Goal: Information Seeking & Learning: Learn about a topic

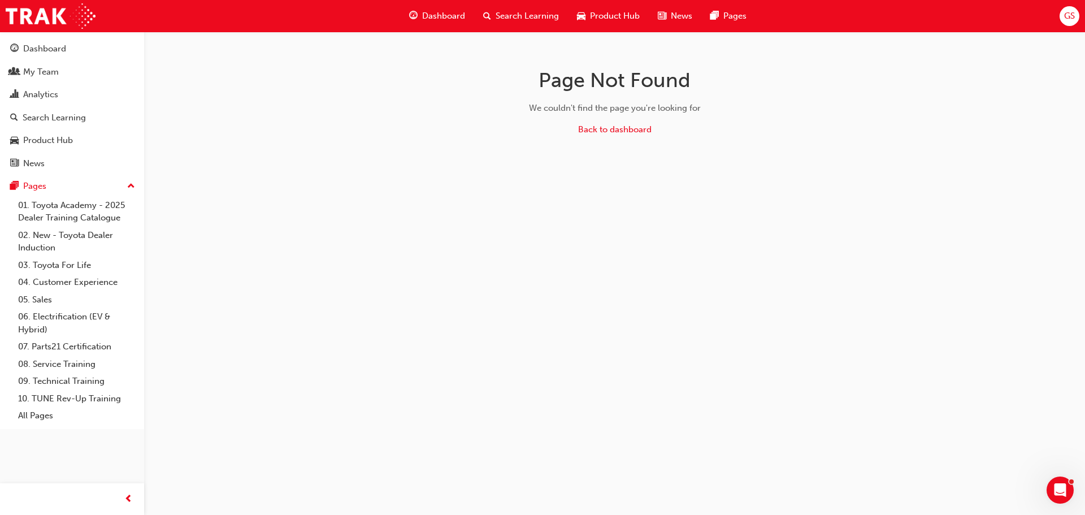
click at [439, 16] on span "Dashboard" at bounding box center [443, 16] width 43 height 13
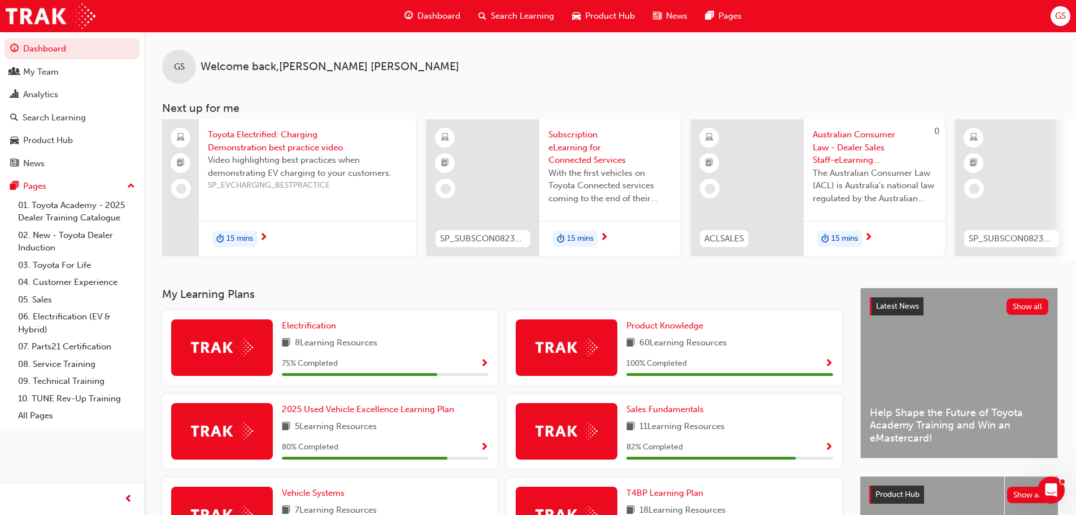
click at [500, 8] on div "Search Learning" at bounding box center [516, 16] width 94 height 23
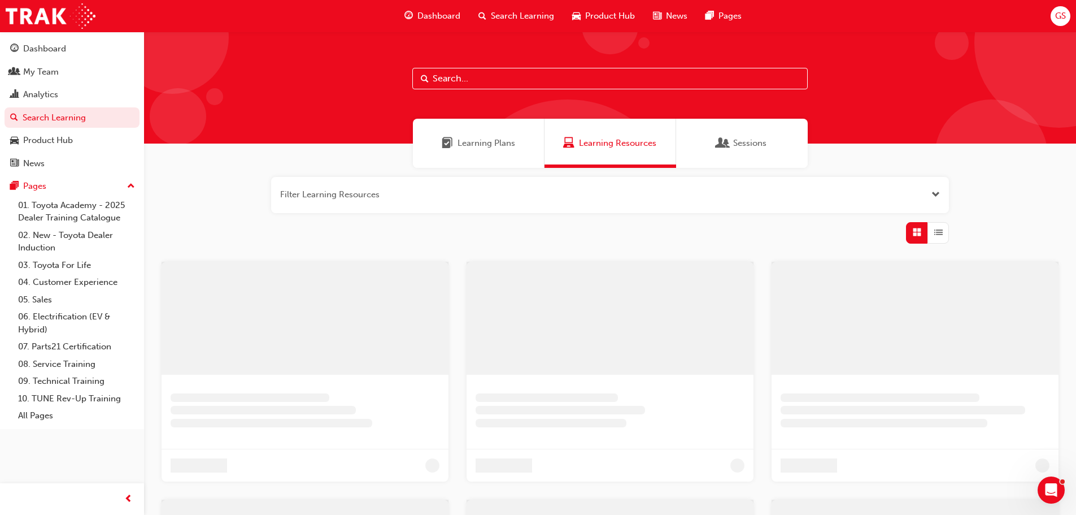
click at [462, 73] on input "text" at bounding box center [609, 78] width 395 height 21
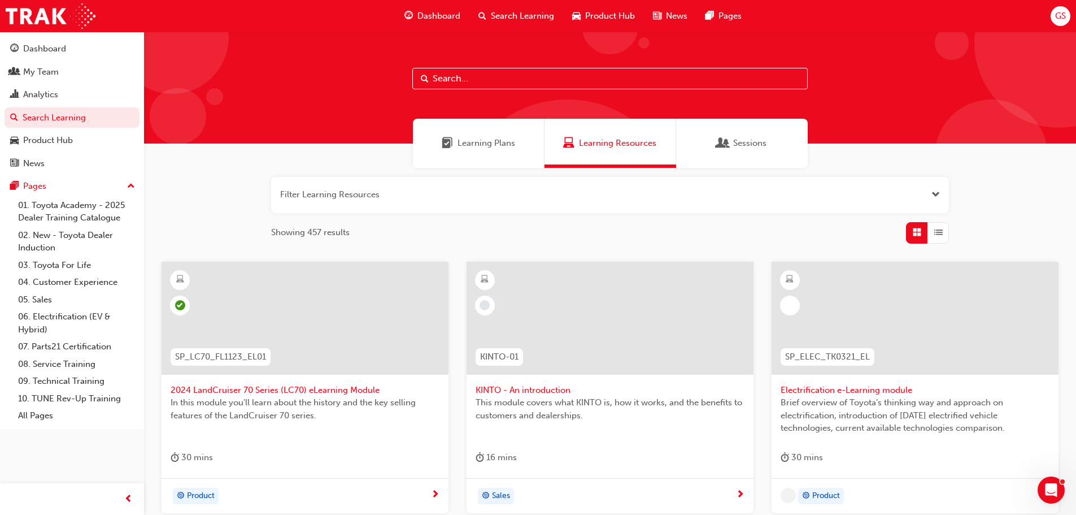
paste input "SP_RAV4_NM26_EL01"
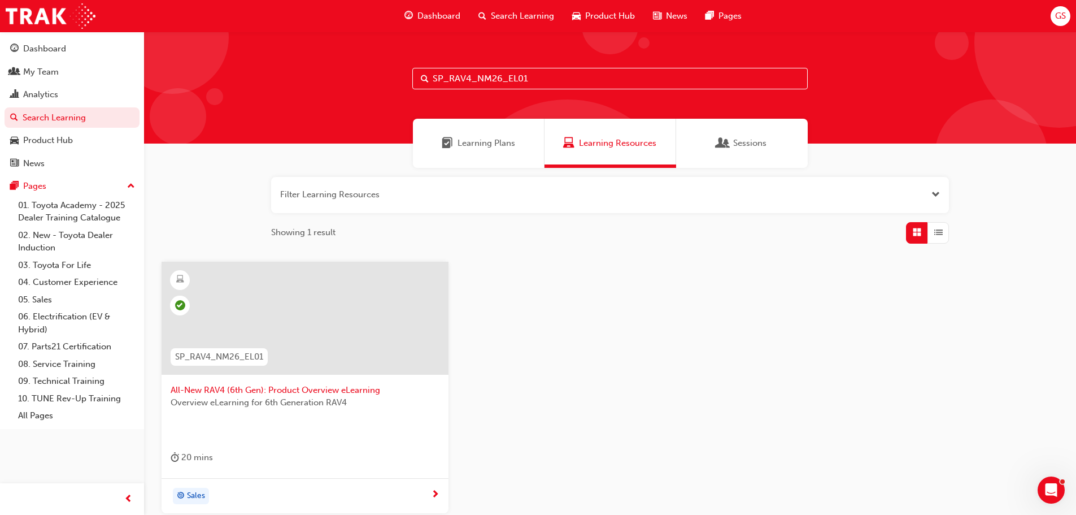
type input "SP_RAV4_NM26_EL01"
click at [351, 387] on span "All-New RAV4 (6th Gen): Product Overview eLearning" at bounding box center [305, 390] width 269 height 13
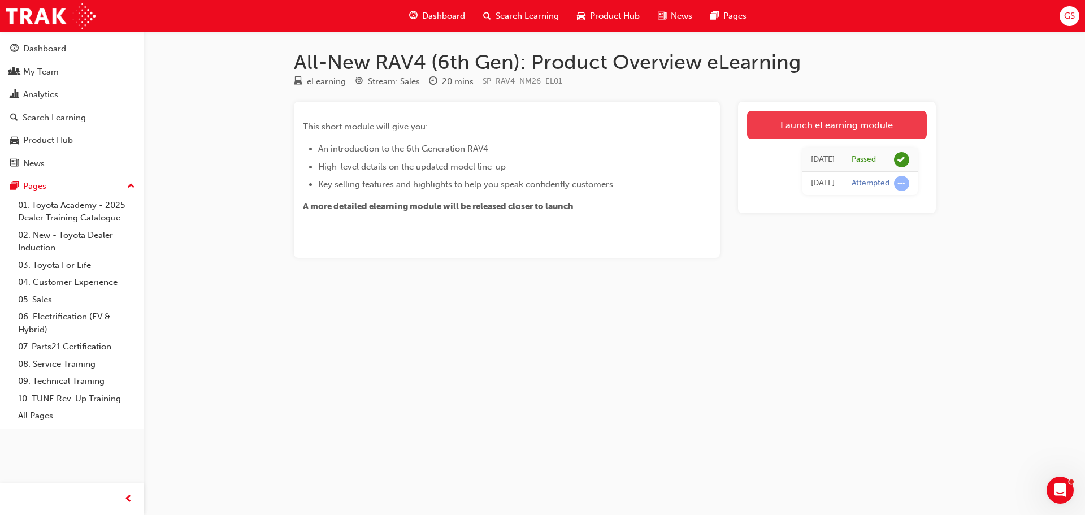
click at [858, 122] on link "Launch eLearning module" at bounding box center [837, 125] width 180 height 28
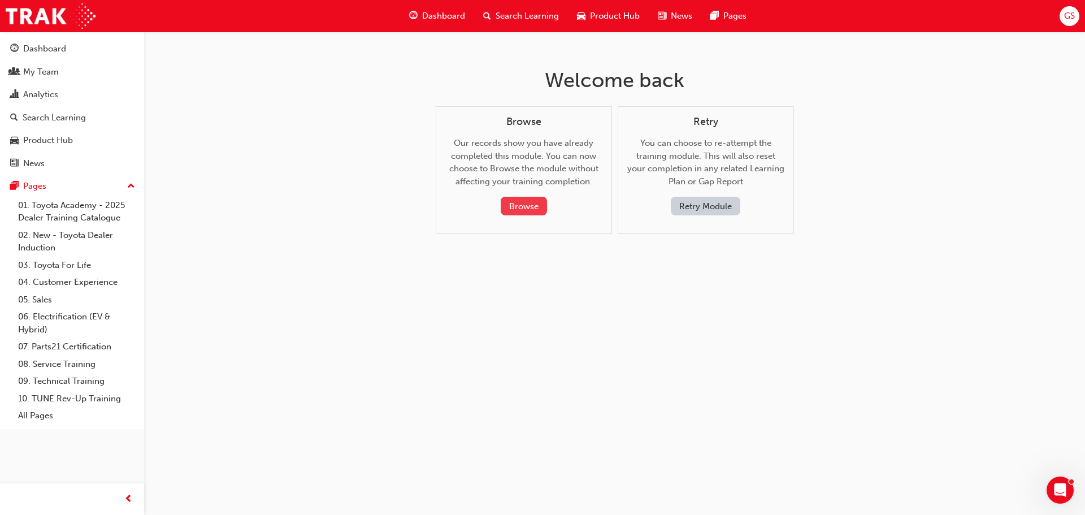
click at [519, 206] on button "Browse" at bounding box center [524, 206] width 46 height 19
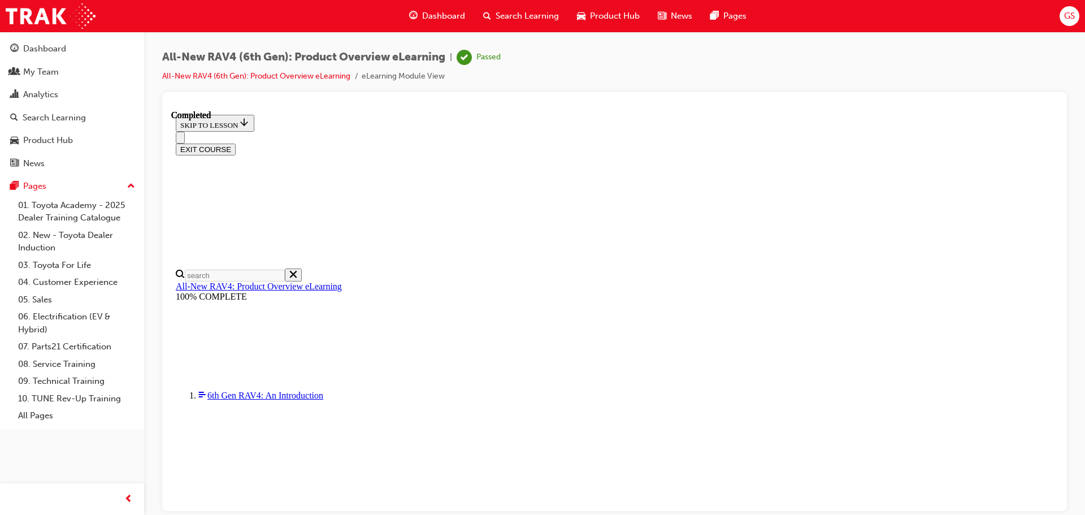
scroll to position [355, 0]
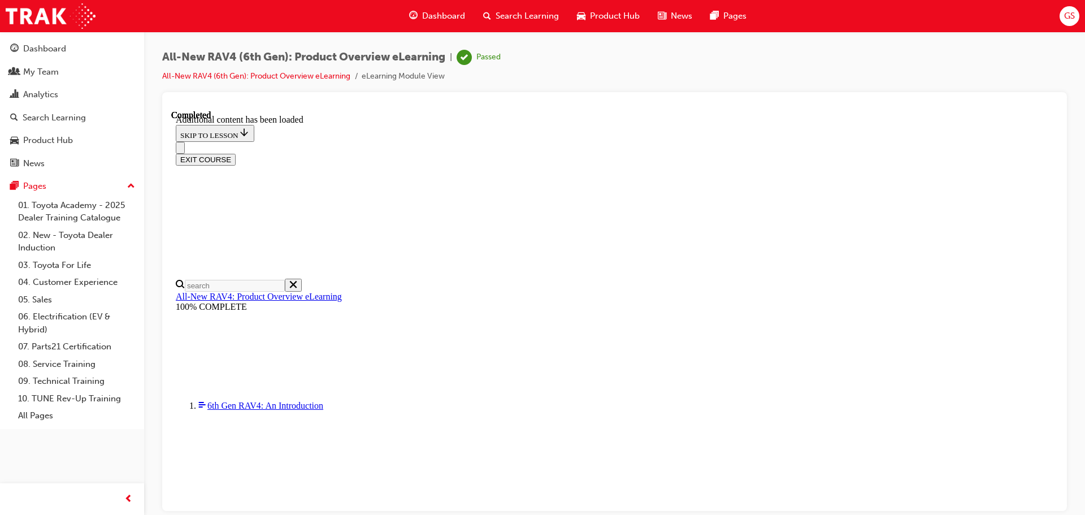
scroll to position [1113, 0]
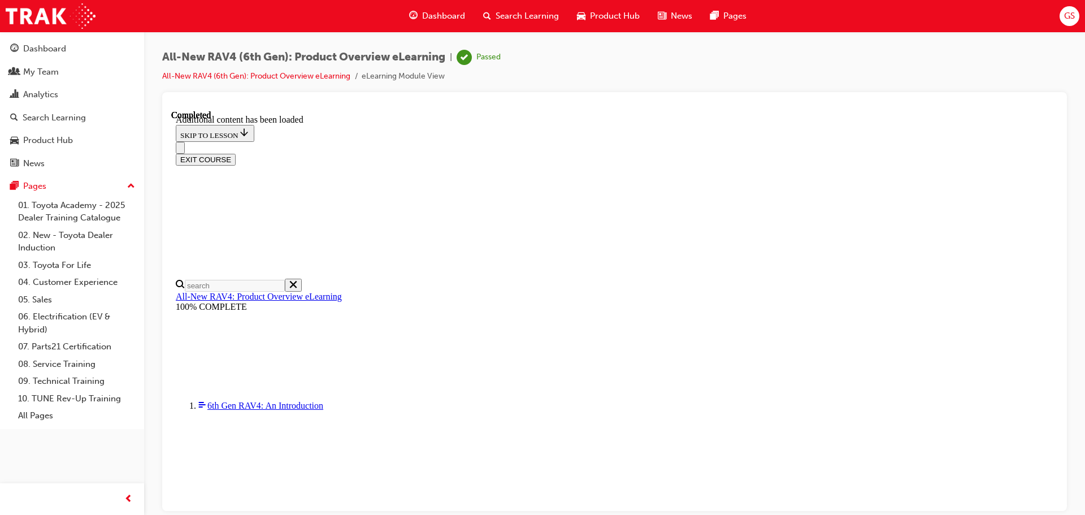
scroll to position [1621, 0]
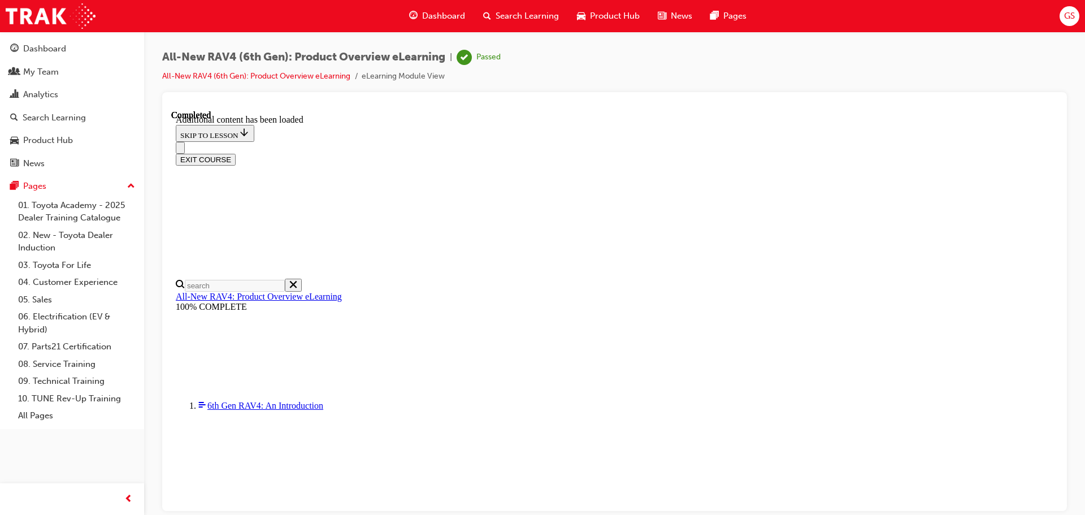
scroll to position [0, 163]
click at [236, 153] on button "EXIT COURSE" at bounding box center [206, 159] width 60 height 12
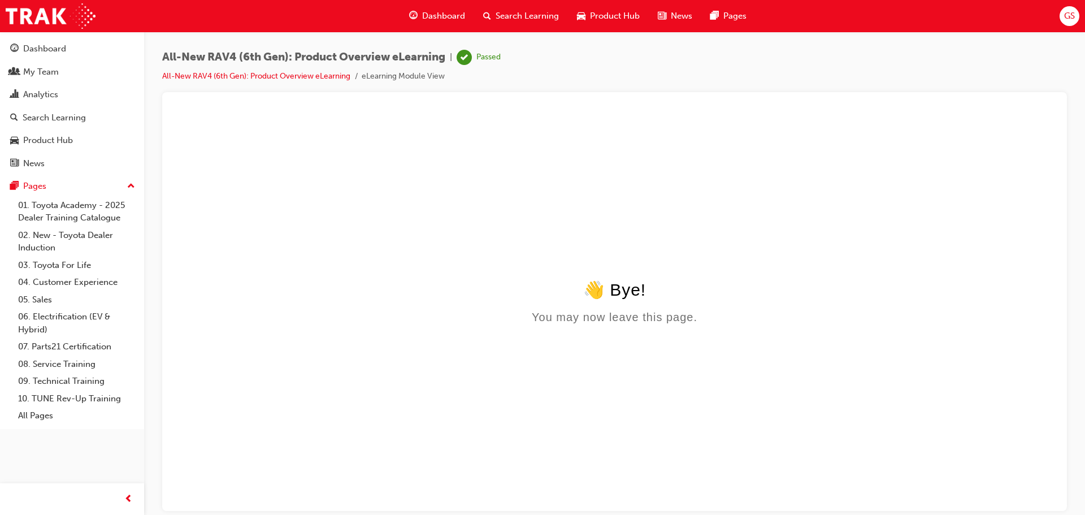
scroll to position [0, 0]
